Goal: Task Accomplishment & Management: Use online tool/utility

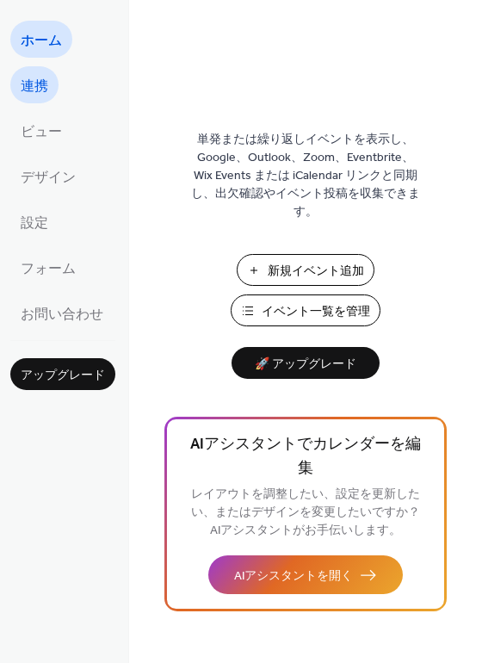
click at [40, 88] on span "連携" at bounding box center [35, 86] width 28 height 27
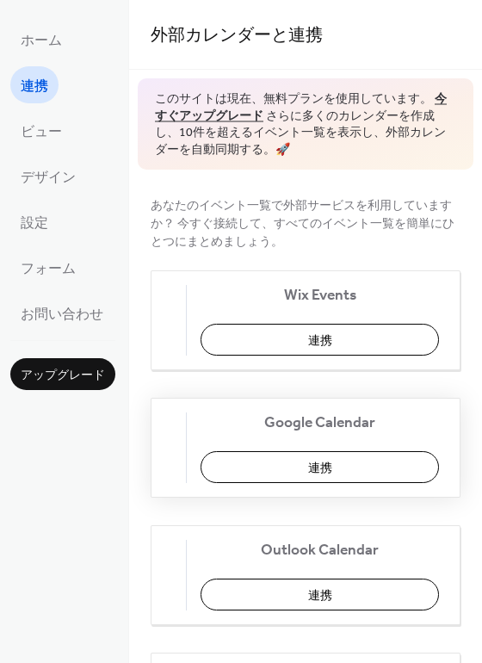
click at [320, 461] on span "連携" at bounding box center [320, 469] width 24 height 18
click at [40, 119] on span "ビュー" at bounding box center [41, 132] width 41 height 27
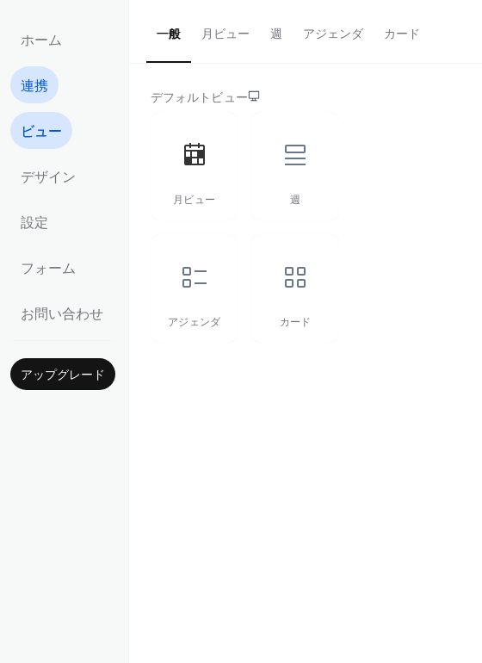
click at [40, 81] on span "連携" at bounding box center [35, 86] width 28 height 27
